Goal: Navigation & Orientation: Find specific page/section

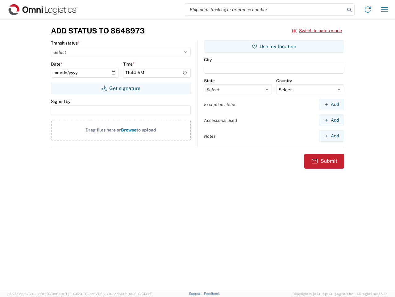
click at [265, 10] on input "search" at bounding box center [265, 10] width 160 height 12
click at [350, 10] on icon at bounding box center [349, 10] width 9 height 9
click at [368, 10] on icon at bounding box center [368, 10] width 10 height 10
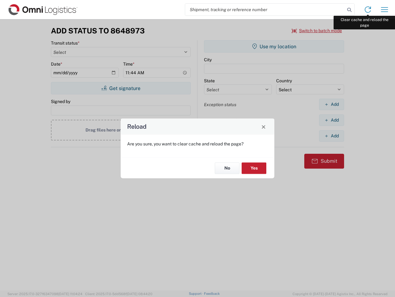
click at [385, 10] on div "Reload Are you sure, you want to clear cache and reload the page? No Yes" at bounding box center [197, 148] width 395 height 297
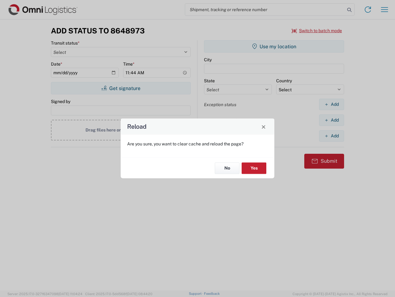
click at [317, 31] on div "Reload Are you sure, you want to clear cache and reload the page? No Yes" at bounding box center [197, 148] width 395 height 297
click at [121, 88] on div "Reload Are you sure, you want to clear cache and reload the page? No Yes" at bounding box center [197, 148] width 395 height 297
click at [274, 46] on div "Reload Are you sure, you want to clear cache and reload the page? No Yes" at bounding box center [197, 148] width 395 height 297
click at [332, 104] on div "Reload Are you sure, you want to clear cache and reload the page? No Yes" at bounding box center [197, 148] width 395 height 297
click at [332, 120] on div "Reload Are you sure, you want to clear cache and reload the page? No Yes" at bounding box center [197, 148] width 395 height 297
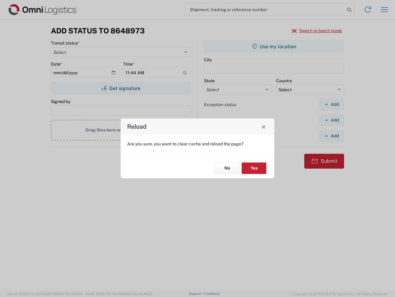
click at [332, 136] on div "Reload Are you sure, you want to clear cache and reload the page? No Yes" at bounding box center [197, 148] width 395 height 297
